Goal: Communication & Community: Share content

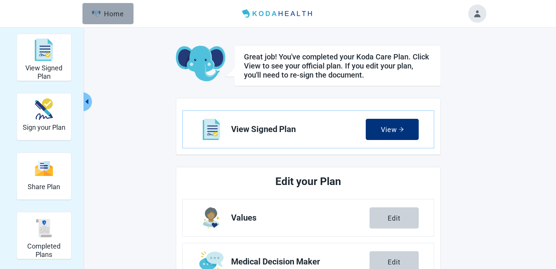
click at [117, 6] on button "Home" at bounding box center [107, 13] width 51 height 21
click at [59, 55] on div "View Signed Plan" at bounding box center [44, 50] width 48 height 28
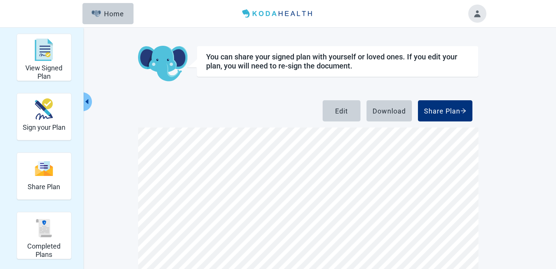
scroll to position [582, 0]
click at [50, 177] on div "Share Plan" at bounding box center [44, 168] width 33 height 28
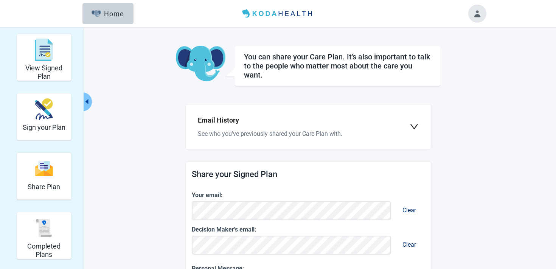
click at [45, 223] on img "Completed Plans" at bounding box center [44, 228] width 18 height 18
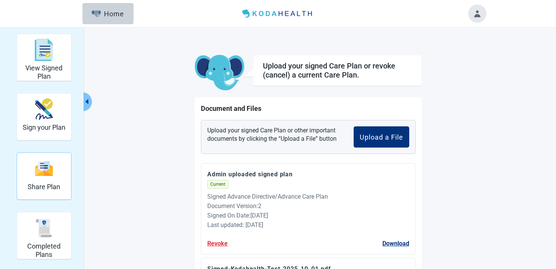
click at [45, 184] on h2 "Share Plan" at bounding box center [44, 187] width 33 height 8
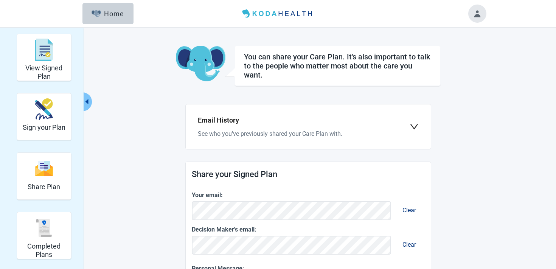
scroll to position [282, 0]
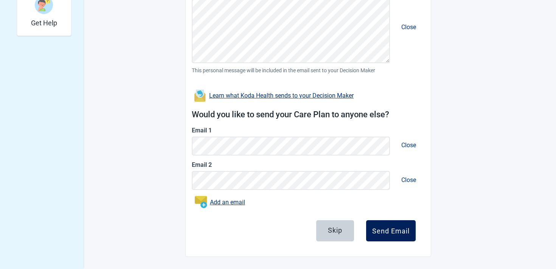
click at [407, 223] on button "Send Email" at bounding box center [391, 230] width 50 height 21
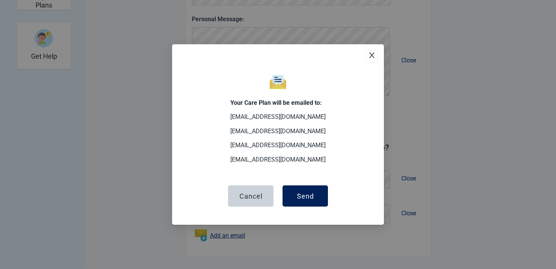
click at [325, 200] on button "Send" at bounding box center [304, 195] width 45 height 21
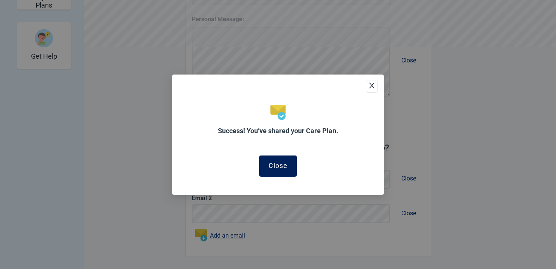
click at [272, 170] on button "Close" at bounding box center [278, 165] width 38 height 21
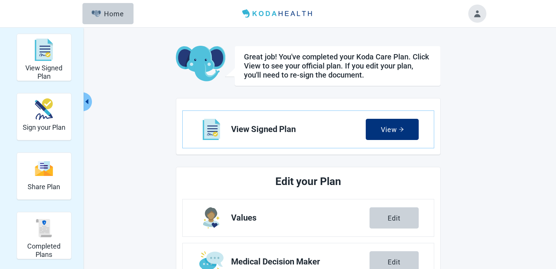
click at [89, 104] on icon "caret-left" at bounding box center [86, 101] width 7 height 7
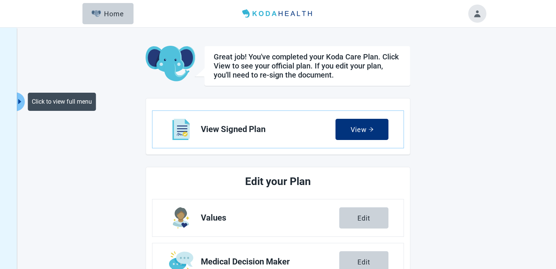
click at [22, 100] on icon "caret-right" at bounding box center [19, 101] width 7 height 7
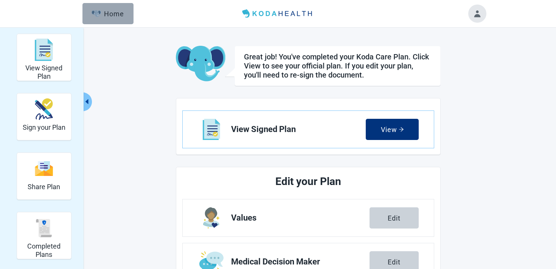
click at [112, 18] on button "Home" at bounding box center [107, 13] width 51 height 21
click at [476, 16] on button "Toggle account menu" at bounding box center [477, 14] width 18 height 18
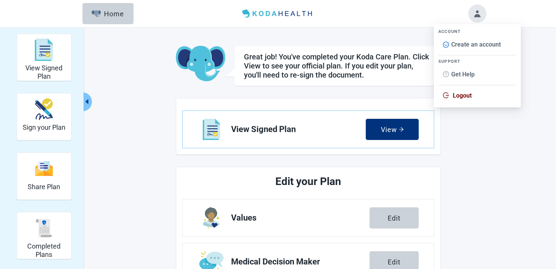
click at [456, 42] on span "Create an account" at bounding box center [476, 44] width 50 height 7
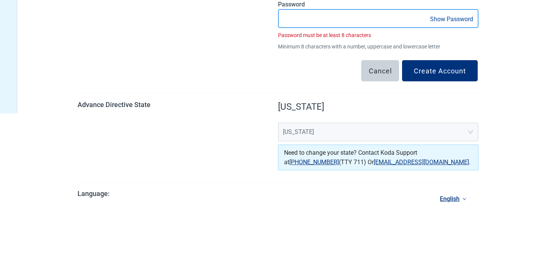
scroll to position [156, 0]
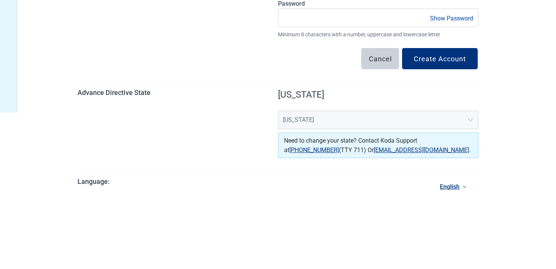
click at [329, 225] on div "Create your Koda Account First Name **** Last Name Email Password Show Password…" at bounding box center [278, 77] width 416 height 413
click at [440, 48] on button "Create Account" at bounding box center [440, 58] width 76 height 21
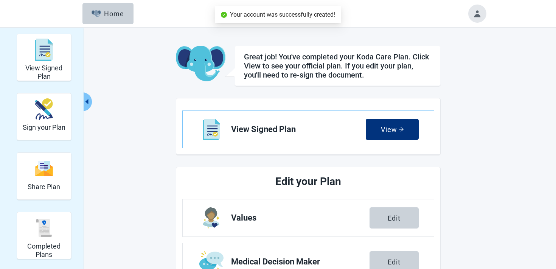
click at [477, 16] on button "Toggle account menu" at bounding box center [477, 14] width 18 height 18
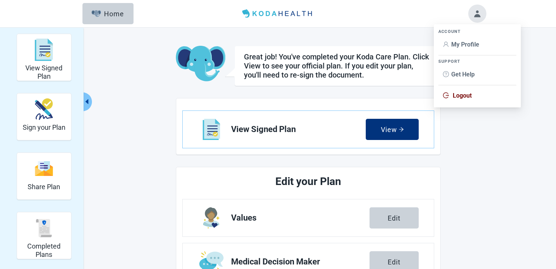
click at [458, 43] on span "My Profile" at bounding box center [465, 44] width 28 height 7
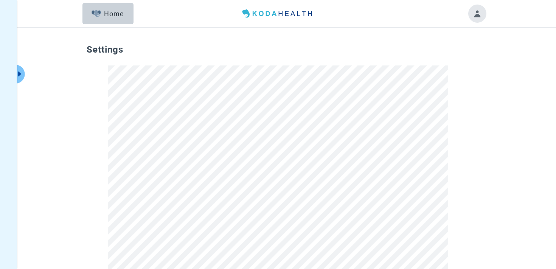
click at [476, 15] on button "Toggle account menu" at bounding box center [477, 14] width 18 height 18
click at [451, 97] on span "Logout" at bounding box center [477, 95] width 69 height 8
